Goal: Task Accomplishment & Management: Manage account settings

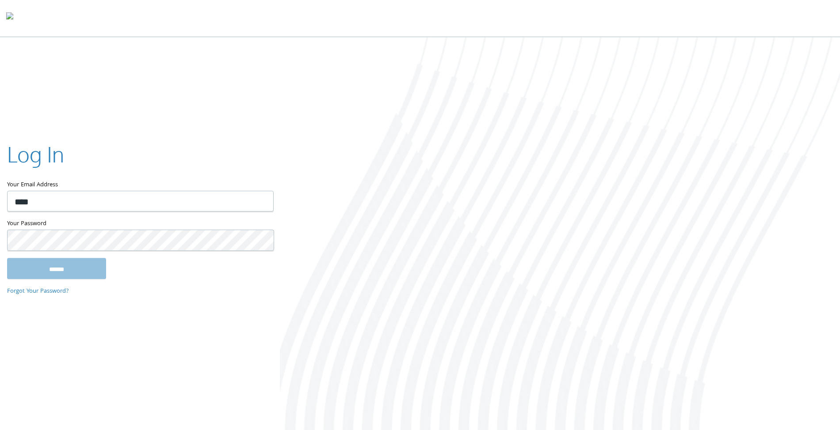
type input "**********"
click at [7, 258] on input "******" at bounding box center [56, 268] width 99 height 21
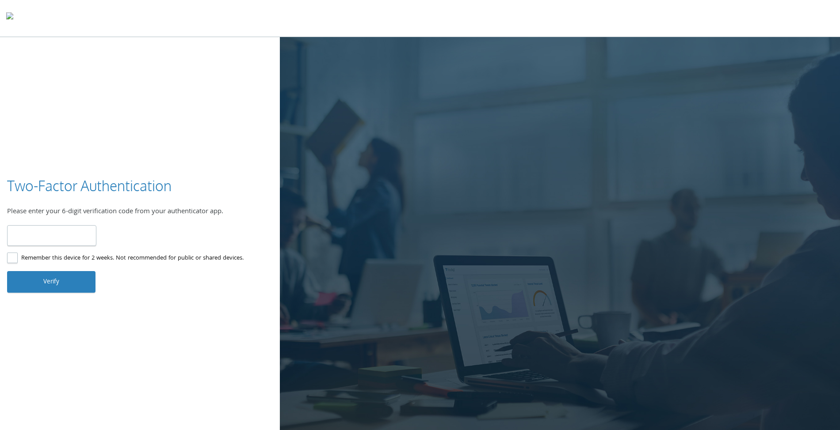
click at [57, 240] on input "number" at bounding box center [51, 235] width 89 height 21
type input "******"
